Goal: Task Accomplishment & Management: Complete application form

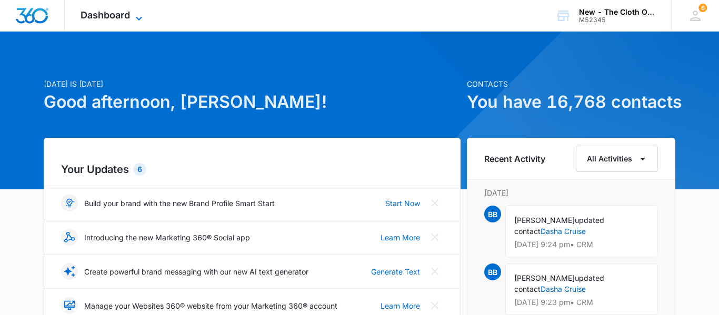
click at [135, 13] on icon at bounding box center [139, 18] width 13 height 13
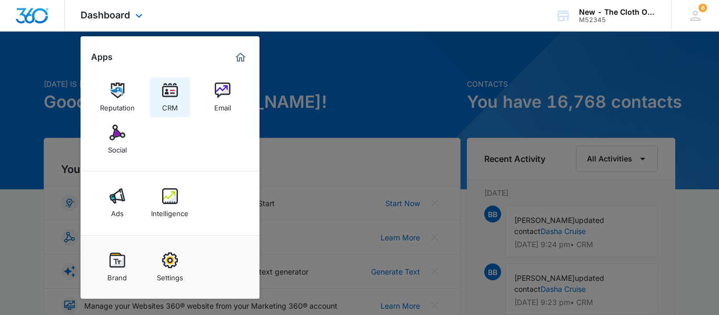
click at [174, 103] on div "CRM" at bounding box center [170, 105] width 16 height 14
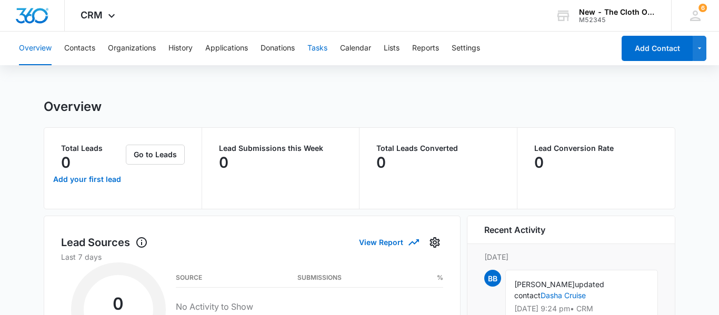
click at [320, 47] on button "Tasks" at bounding box center [317, 49] width 20 height 34
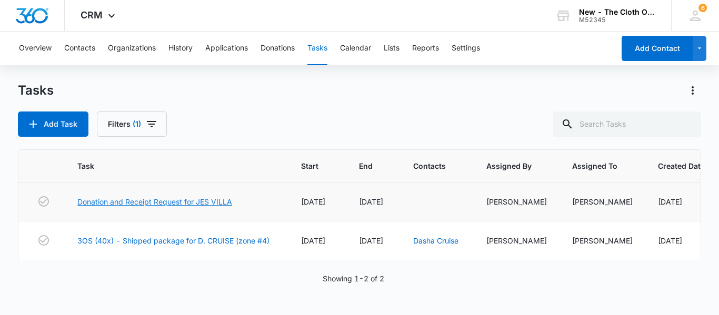
click at [190, 200] on link "Donation and Receipt Request for JES VILLA" at bounding box center [154, 201] width 155 height 11
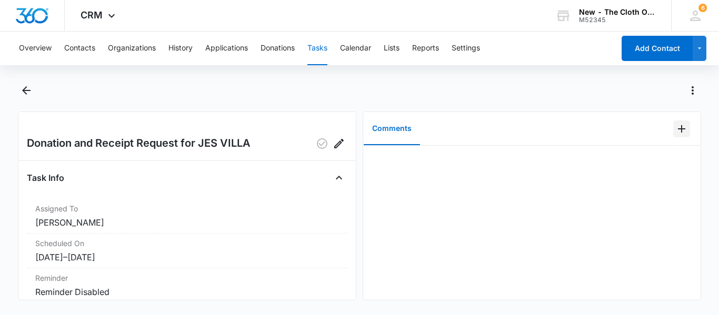
click at [678, 129] on icon "Add Comment" at bounding box center [681, 129] width 13 height 13
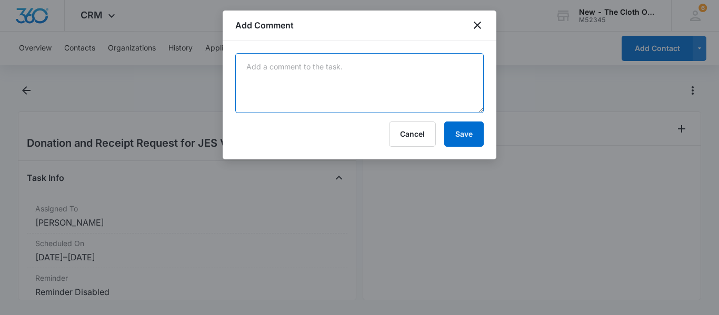
click at [421, 98] on textarea at bounding box center [359, 83] width 248 height 60
type textarea "Closing D/T age"
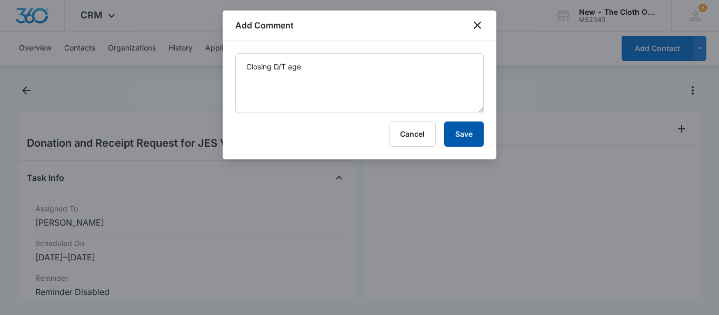
click at [462, 136] on button "Save" at bounding box center [463, 134] width 39 height 25
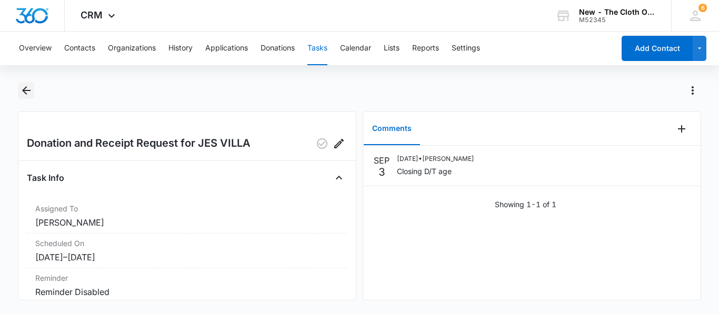
click at [26, 93] on icon "Back" at bounding box center [26, 90] width 13 height 13
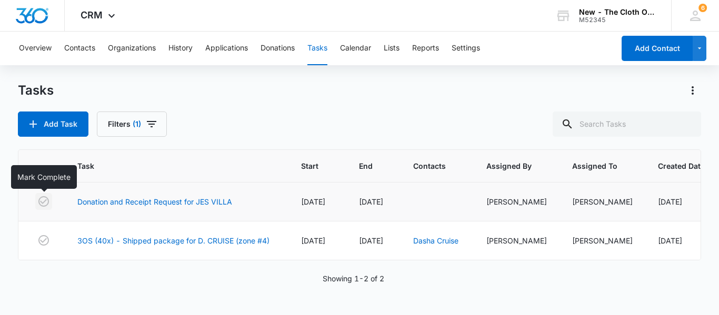
click at [41, 208] on button "button" at bounding box center [43, 201] width 17 height 17
click at [437, 242] on link "Dasha Cruise" at bounding box center [435, 240] width 45 height 9
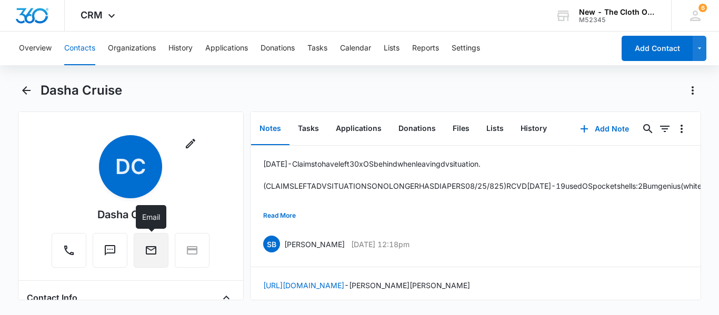
click at [155, 249] on icon "Email" at bounding box center [151, 250] width 13 height 13
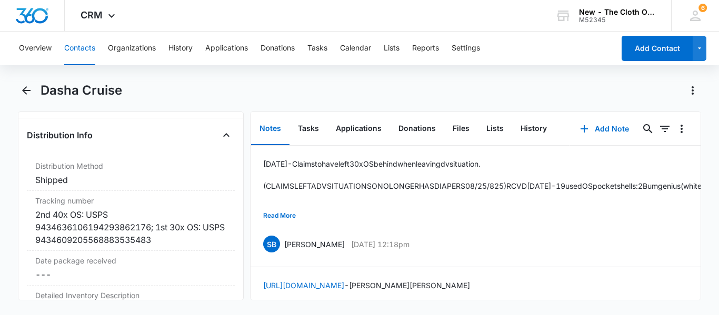
scroll to position [2507, 0]
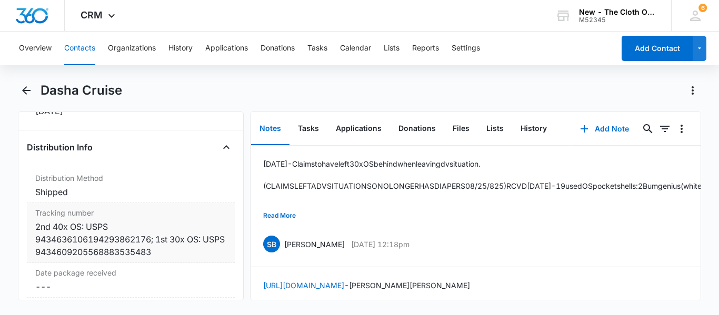
click at [132, 221] on div "2nd 40x OS: USPS 9434636106194293862176; 1st 30x OS: USPS 9434609205568883535483" at bounding box center [130, 239] width 191 height 38
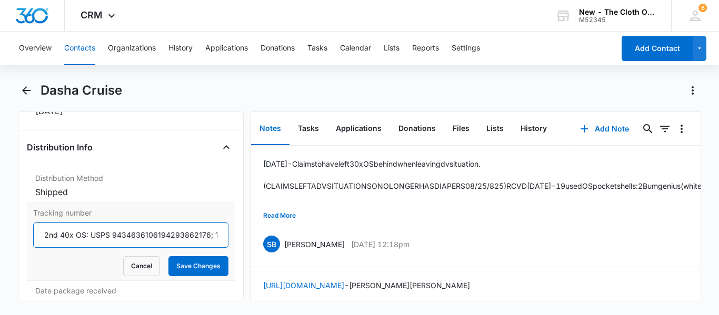
drag, startPoint x: 112, startPoint y: 221, endPoint x: 206, endPoint y: 221, distance: 94.2
click at [206, 223] on input "2nd 40x OS: USPS 9434636106194293862176; 1st 30x OS: USPS 9434609205568883535483" at bounding box center [130, 235] width 195 height 25
click at [139, 256] on button "Cancel" at bounding box center [141, 266] width 37 height 20
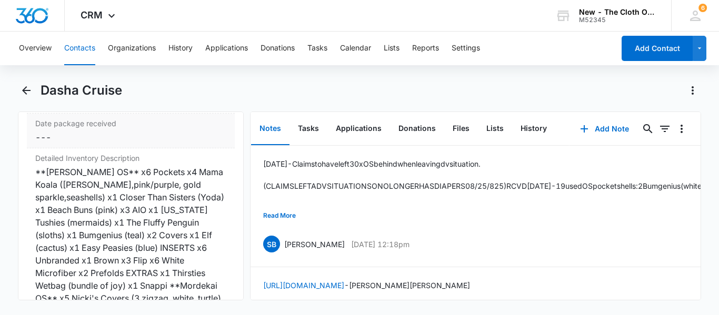
scroll to position [2658, 0]
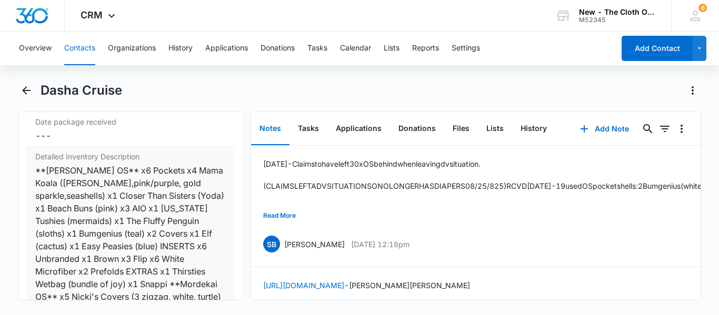
click at [98, 230] on div "**[PERSON_NAME] OS** x6 Pockets x4 Mama Koala ([PERSON_NAME],pink/purple, gold …" at bounding box center [130, 290] width 191 height 253
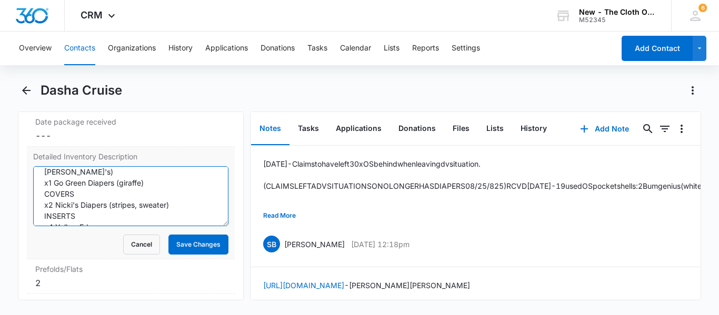
scroll to position [409, 0]
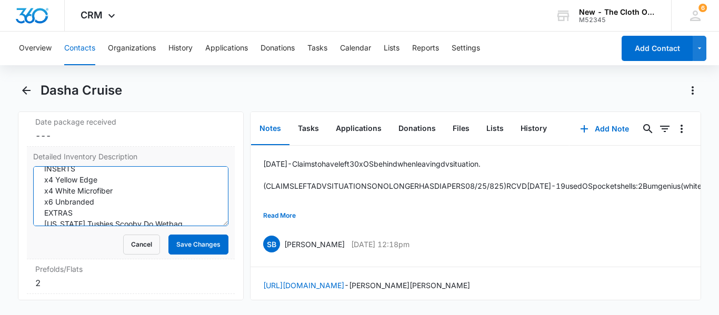
drag, startPoint x: 41, startPoint y: 167, endPoint x: 185, endPoint y: 210, distance: 150.3
click at [185, 210] on textarea "**[PERSON_NAME] OS** x6 Pockets x4 Mama Koala ([PERSON_NAME],pink/purple, gold …" at bounding box center [130, 196] width 195 height 60
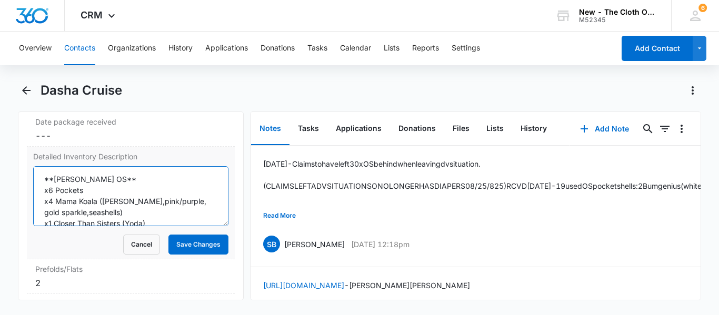
scroll to position [0, 0]
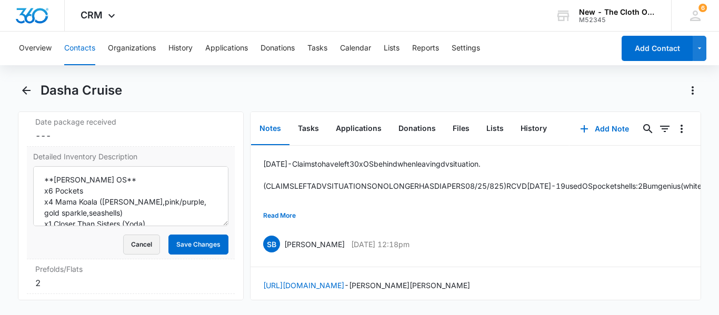
click at [144, 235] on button "Cancel" at bounding box center [141, 245] width 37 height 20
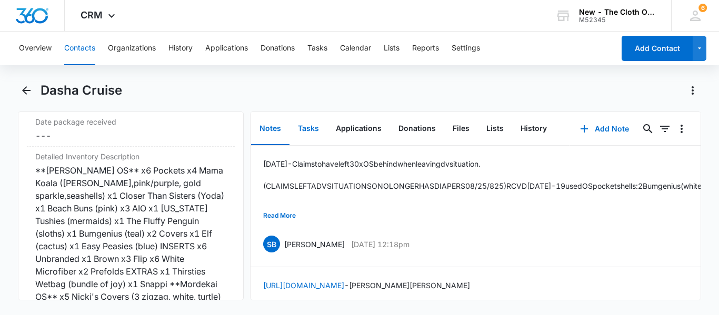
click at [306, 125] on button "Tasks" at bounding box center [308, 129] width 38 height 33
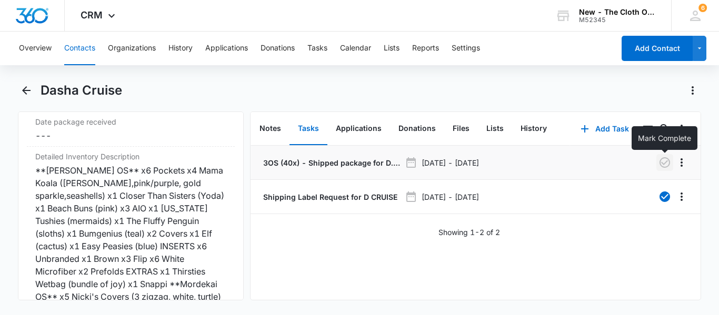
click at [664, 163] on icon "button" at bounding box center [664, 162] width 11 height 11
click at [321, 51] on button "Tasks" at bounding box center [317, 49] width 20 height 34
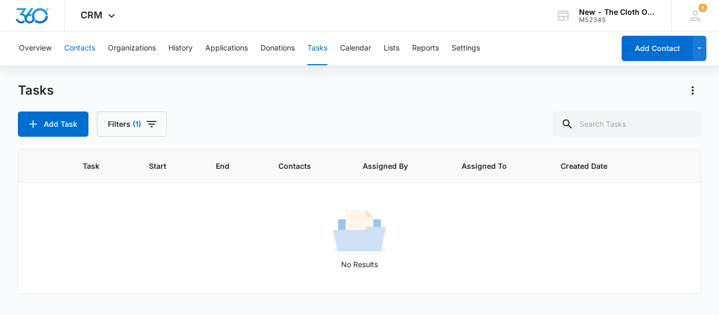
click at [89, 48] on button "Contacts" at bounding box center [79, 49] width 31 height 34
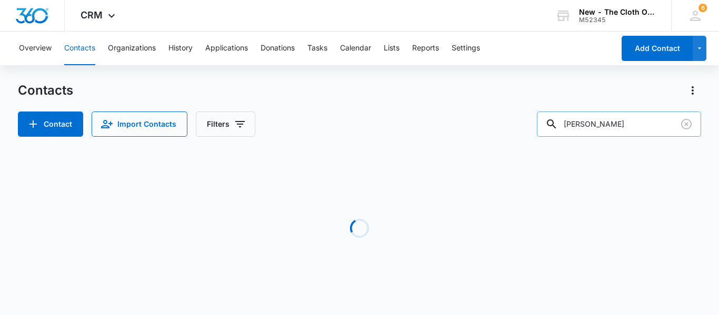
click at [623, 122] on input "[PERSON_NAME]" at bounding box center [619, 124] width 164 height 25
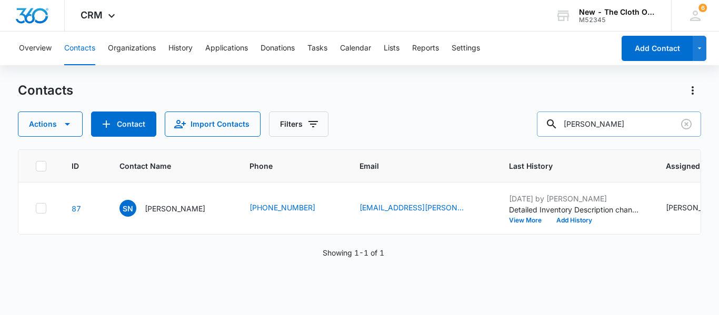
type input "[PERSON_NAME]"
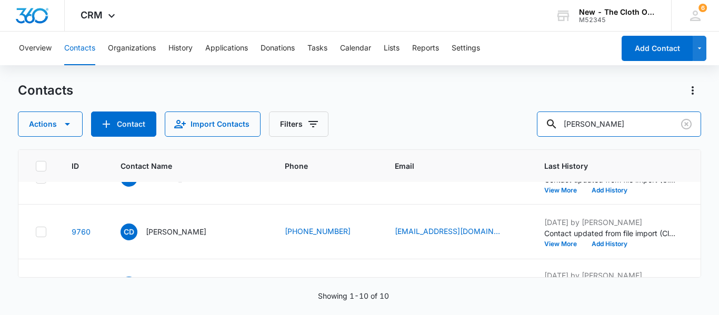
scroll to position [190, 0]
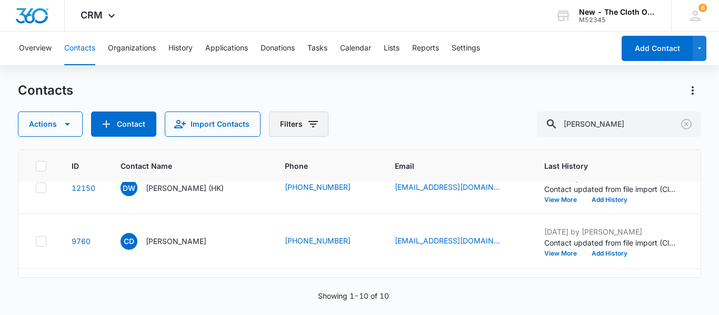
click at [307, 123] on icon "Filters" at bounding box center [313, 124] width 13 height 13
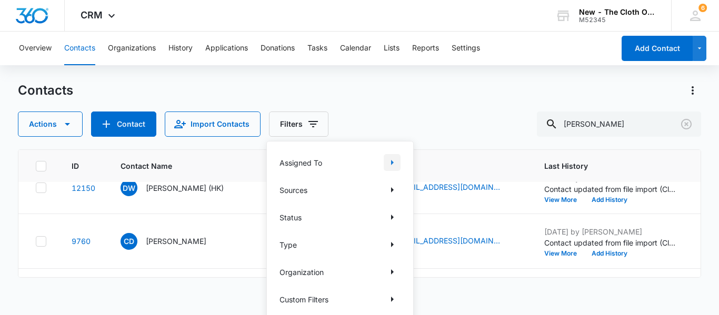
click at [386, 166] on icon "Show Assigned To filters" at bounding box center [392, 162] width 13 height 13
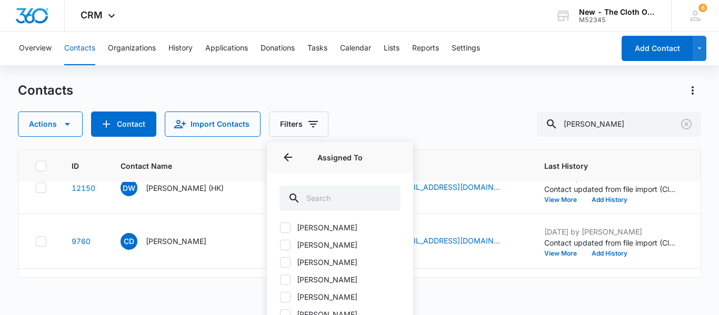
scroll to position [88, 0]
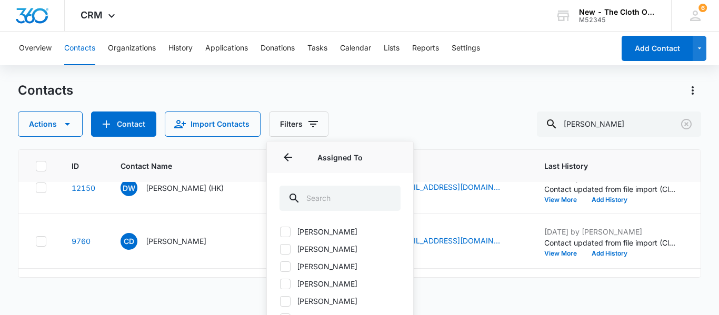
click at [286, 269] on icon at bounding box center [284, 266] width 9 height 9
click at [280, 267] on input "[PERSON_NAME]" at bounding box center [279, 266] width 1 height 1
checkbox input "true"
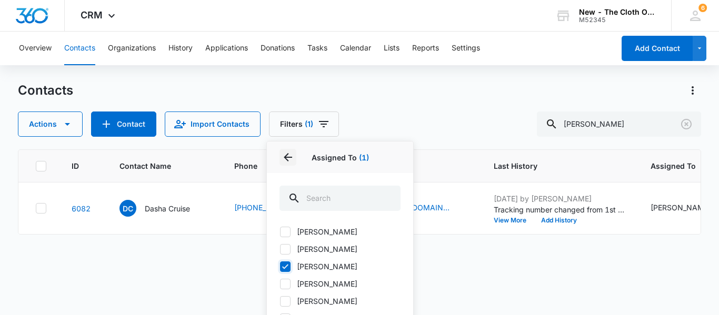
scroll to position [0, 0]
click at [290, 159] on icon "Back" at bounding box center [287, 157] width 13 height 13
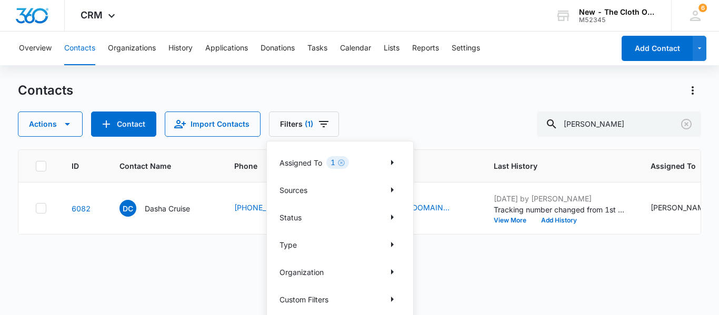
click at [290, 159] on p "Assigned To" at bounding box center [300, 162] width 43 height 11
click at [384, 120] on div "Actions Contact Import Contacts Filters (1) Assigned To 1 Sources Status Type O…" at bounding box center [359, 124] width 683 height 25
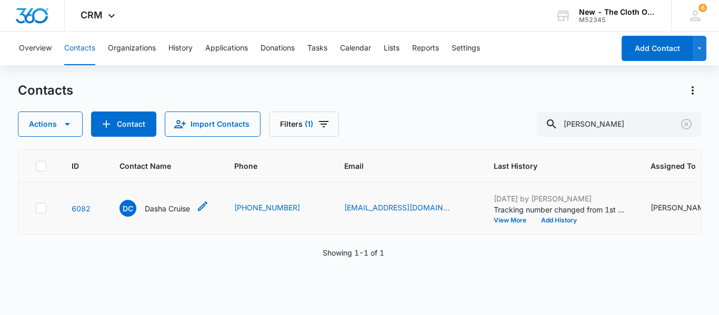
click at [177, 214] on p "Dasha Cruise" at bounding box center [167, 208] width 45 height 11
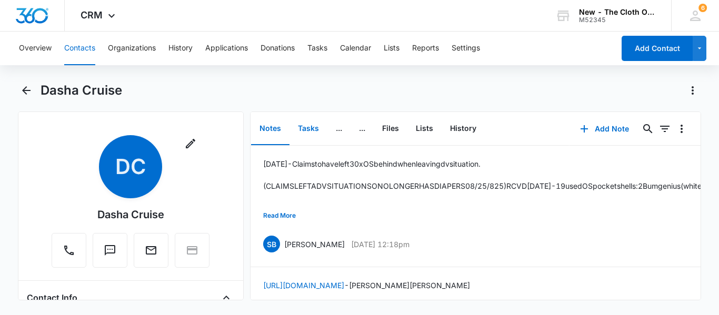
click at [314, 132] on button "Tasks" at bounding box center [308, 129] width 38 height 33
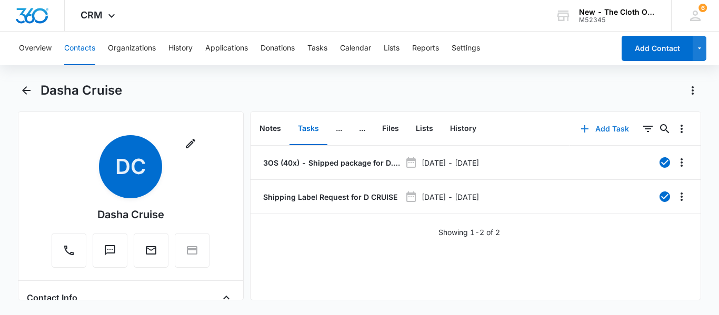
click at [600, 134] on button "Add Task" at bounding box center [604, 128] width 69 height 25
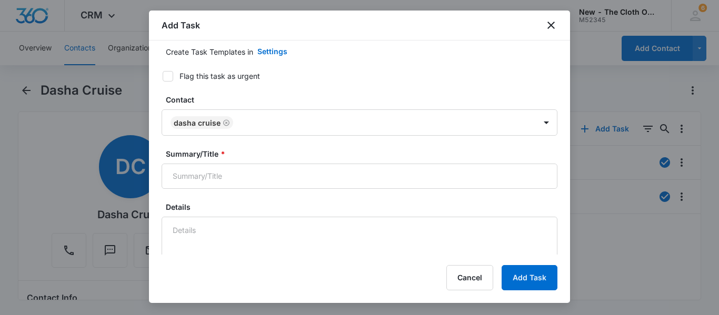
scroll to position [63, 0]
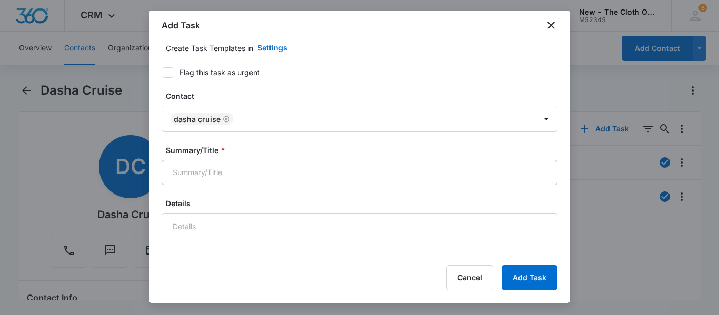
click at [213, 178] on input "Summary/Title *" at bounding box center [360, 172] width 396 height 25
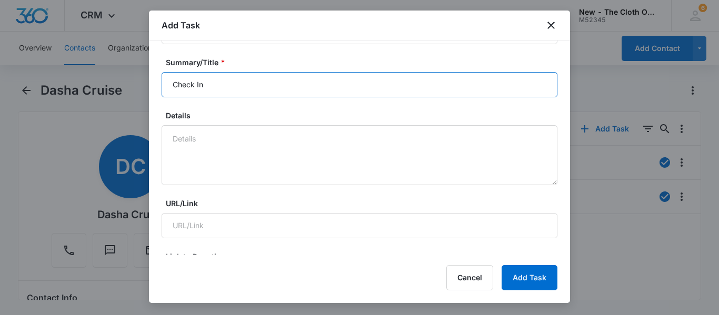
scroll to position [156, 0]
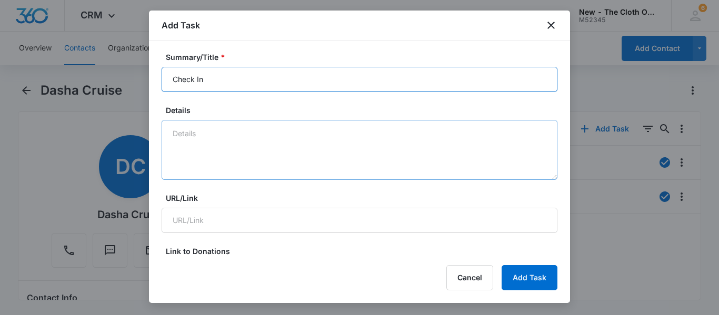
type input "Check In"
click at [219, 132] on textarea "Details" at bounding box center [360, 150] width 396 height 60
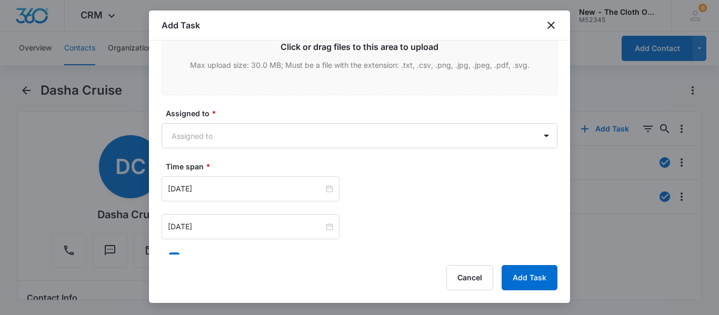
scroll to position [568, 0]
click at [219, 132] on body "CRM Apps Reputation CRM Email Social Ads Intelligence Brand Settings New - The …" at bounding box center [359, 157] width 719 height 315
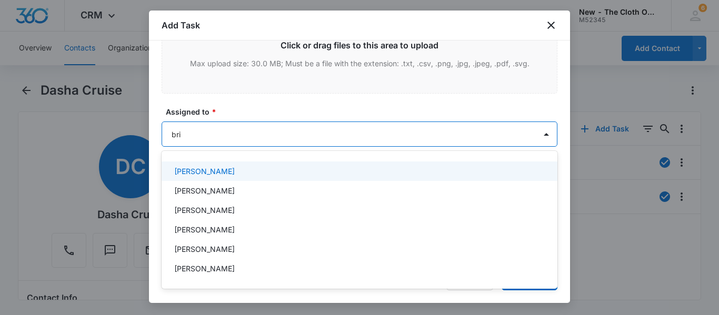
type input "bria"
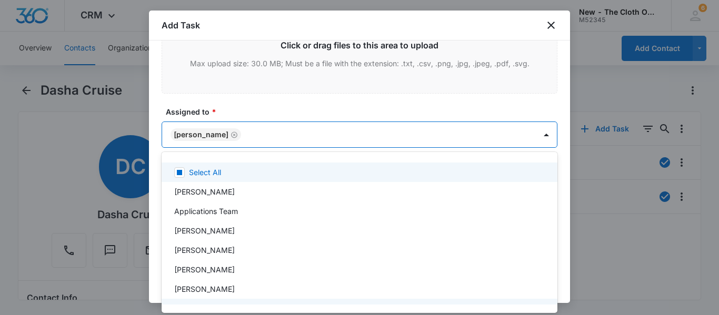
click at [549, 134] on div at bounding box center [359, 157] width 719 height 315
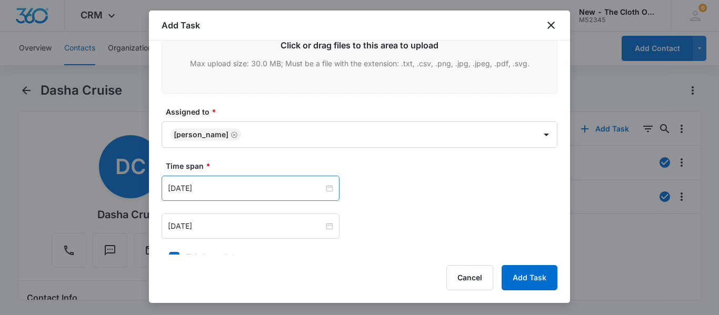
click at [280, 179] on div "[DATE]" at bounding box center [251, 188] width 178 height 25
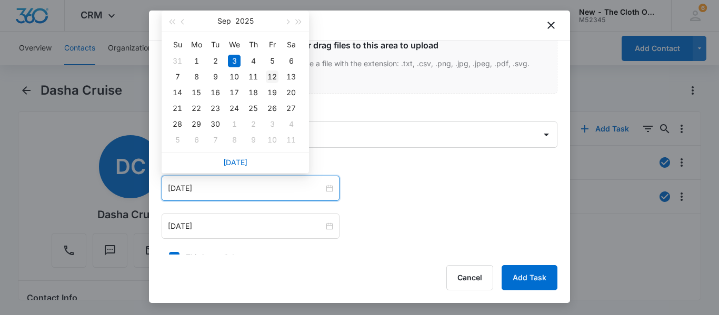
type input "[DATE]"
click at [276, 74] on div "12" at bounding box center [272, 76] width 13 height 13
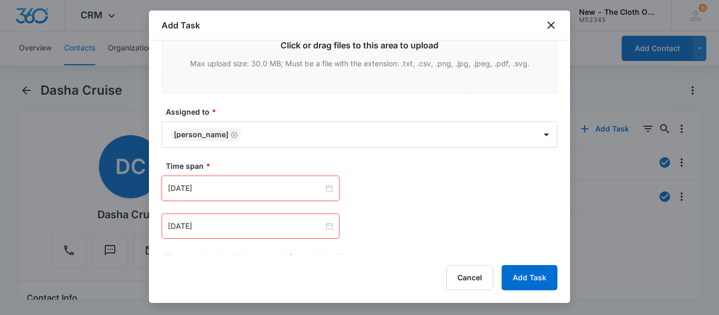
click at [265, 233] on div "[DATE]" at bounding box center [251, 226] width 178 height 25
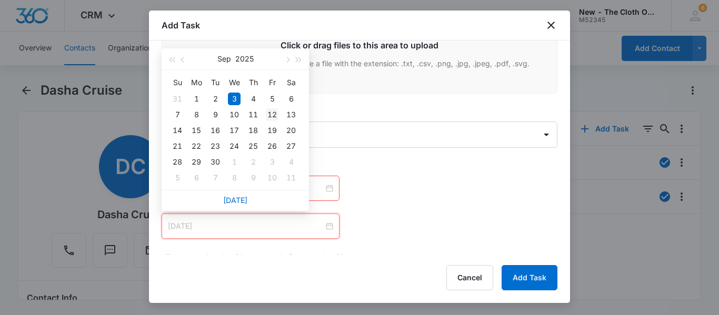
type input "[DATE]"
click at [275, 113] on div "12" at bounding box center [272, 114] width 13 height 13
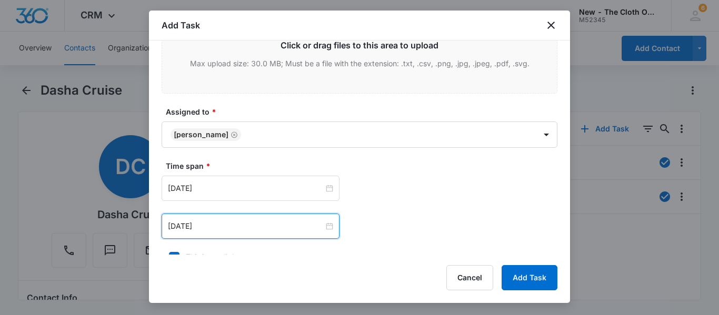
click at [408, 178] on div "[DATE] [DATE] Su Mo Tu We Th Fr Sa 31 1 2 3 4 5 6 7 8 9 10 11 12 13 14 15 16 17…" at bounding box center [360, 188] width 396 height 25
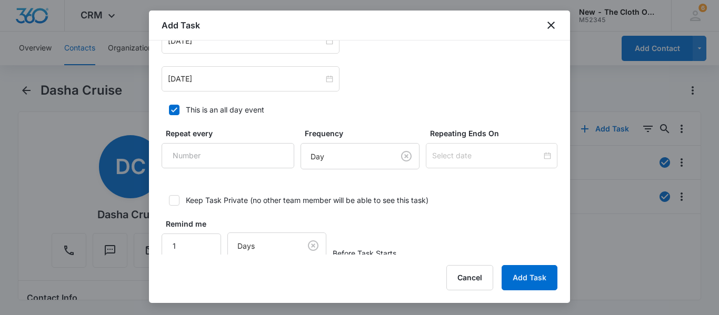
scroll to position [732, 0]
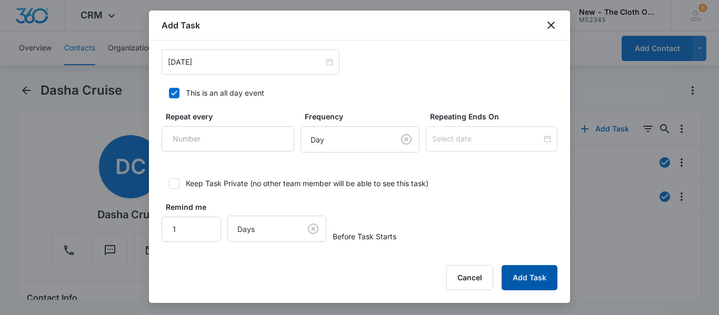
click at [521, 277] on button "Add Task" at bounding box center [529, 277] width 56 height 25
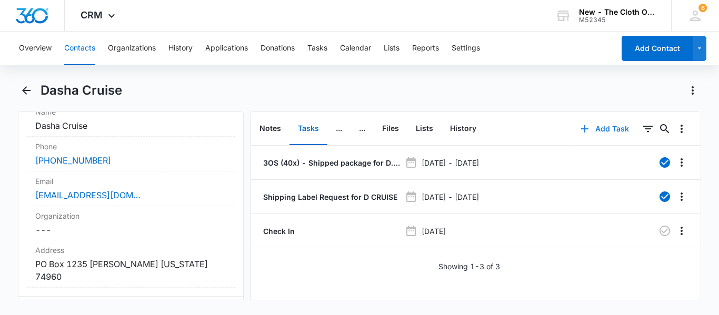
scroll to position [0, 0]
